Goal: Task Accomplishment & Management: Manage account settings

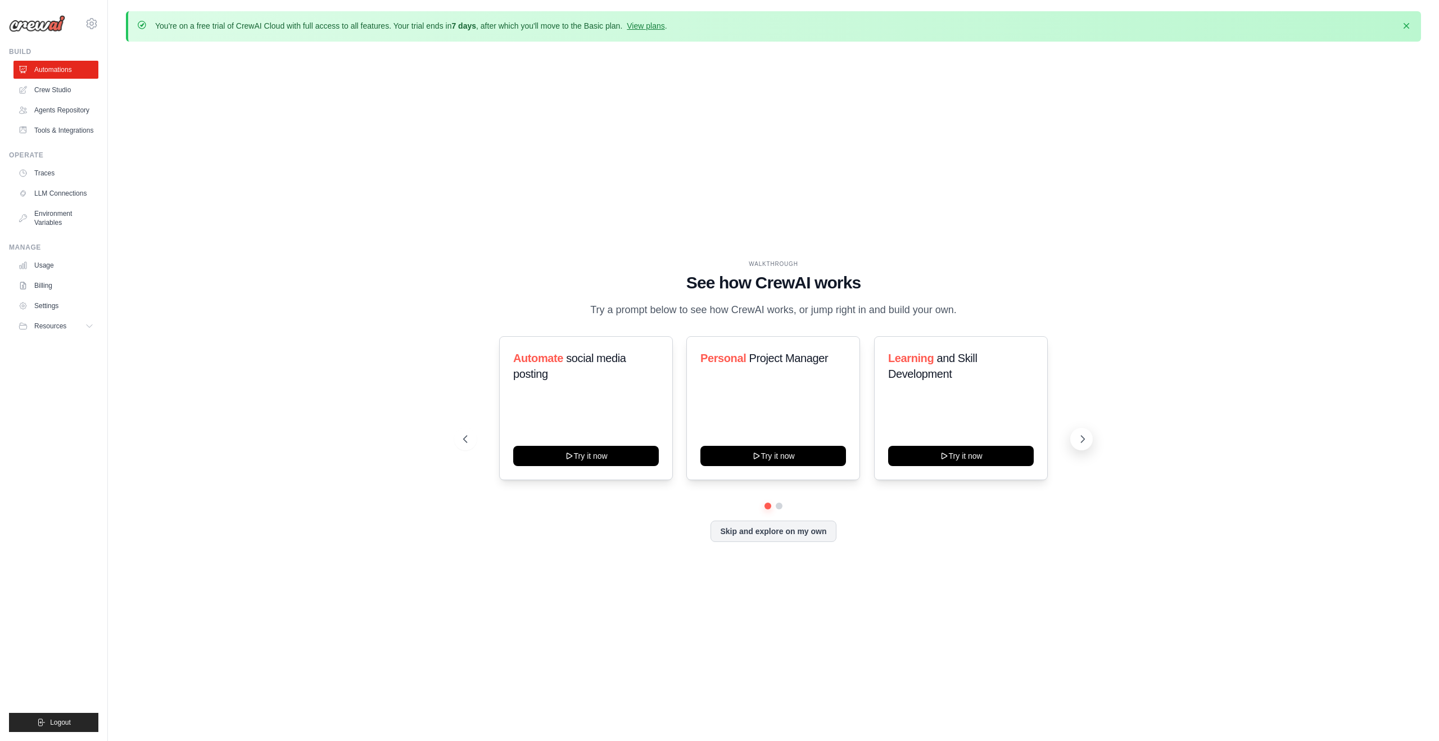
click at [1082, 442] on icon at bounding box center [1083, 439] width 3 height 7
click at [461, 450] on button at bounding box center [465, 439] width 22 height 22
click at [778, 534] on button "Skip and explore on my own" at bounding box center [773, 530] width 125 height 21
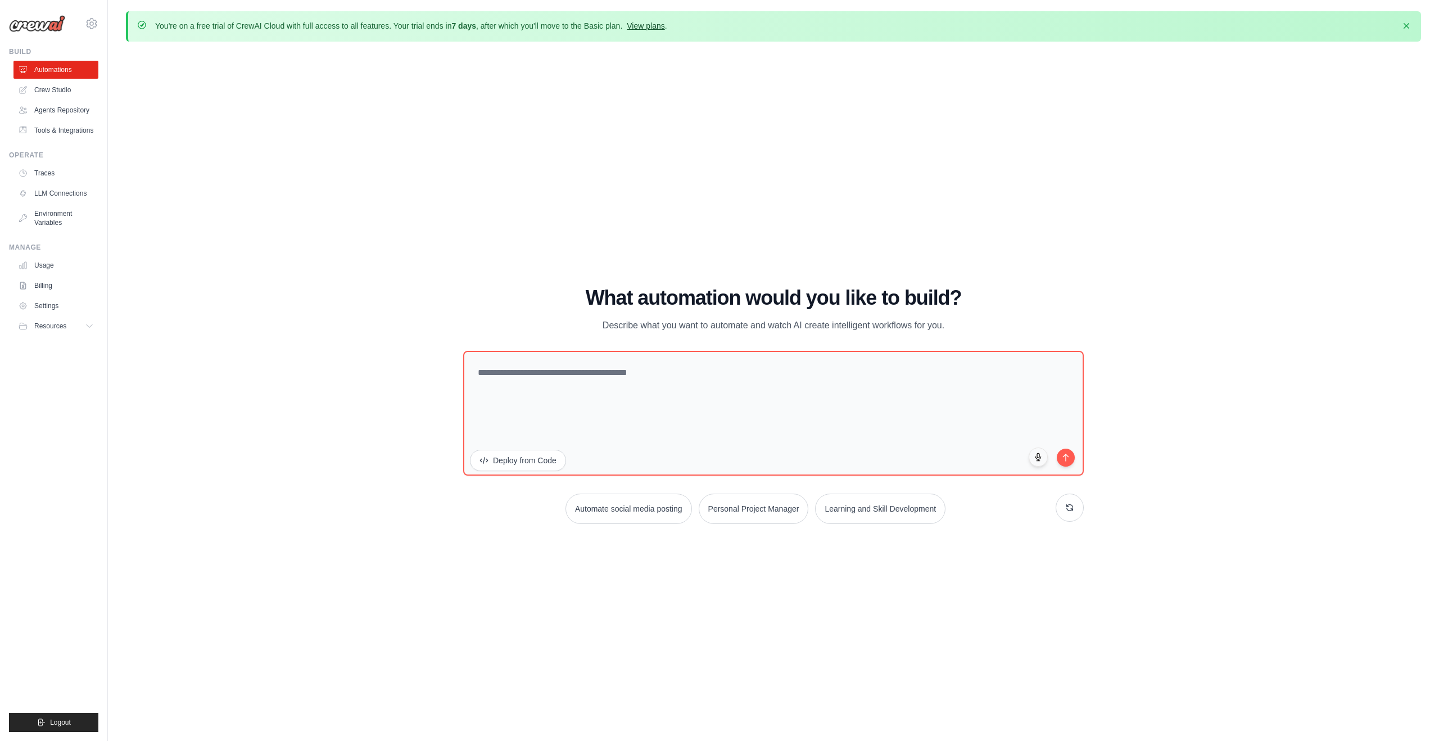
click at [665, 26] on link "View plans" at bounding box center [646, 25] width 38 height 9
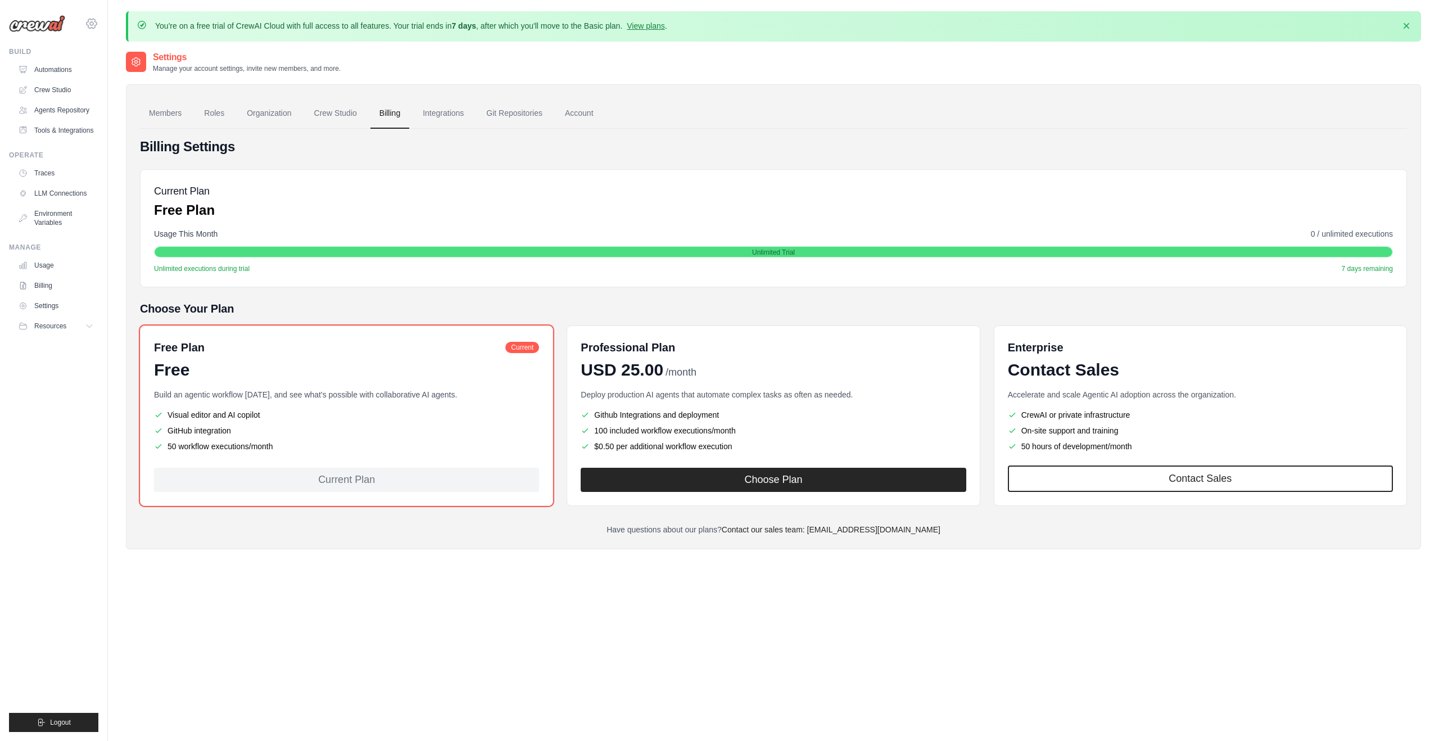
click at [93, 25] on icon at bounding box center [91, 23] width 3 height 3
click at [112, 70] on span "Settings" at bounding box center [139, 69] width 89 height 11
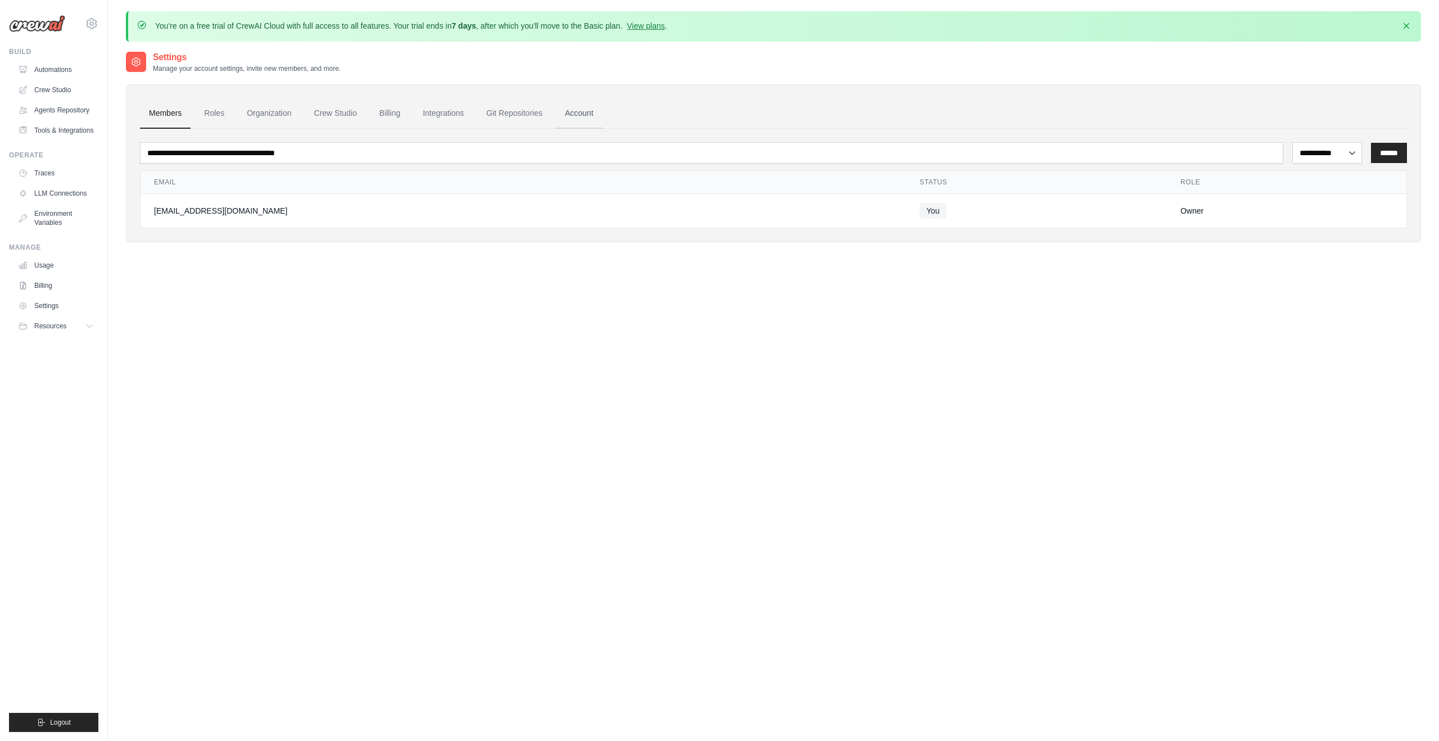
click at [595, 110] on link "Account" at bounding box center [579, 113] width 47 height 30
